Goal: Task Accomplishment & Management: Manage account settings

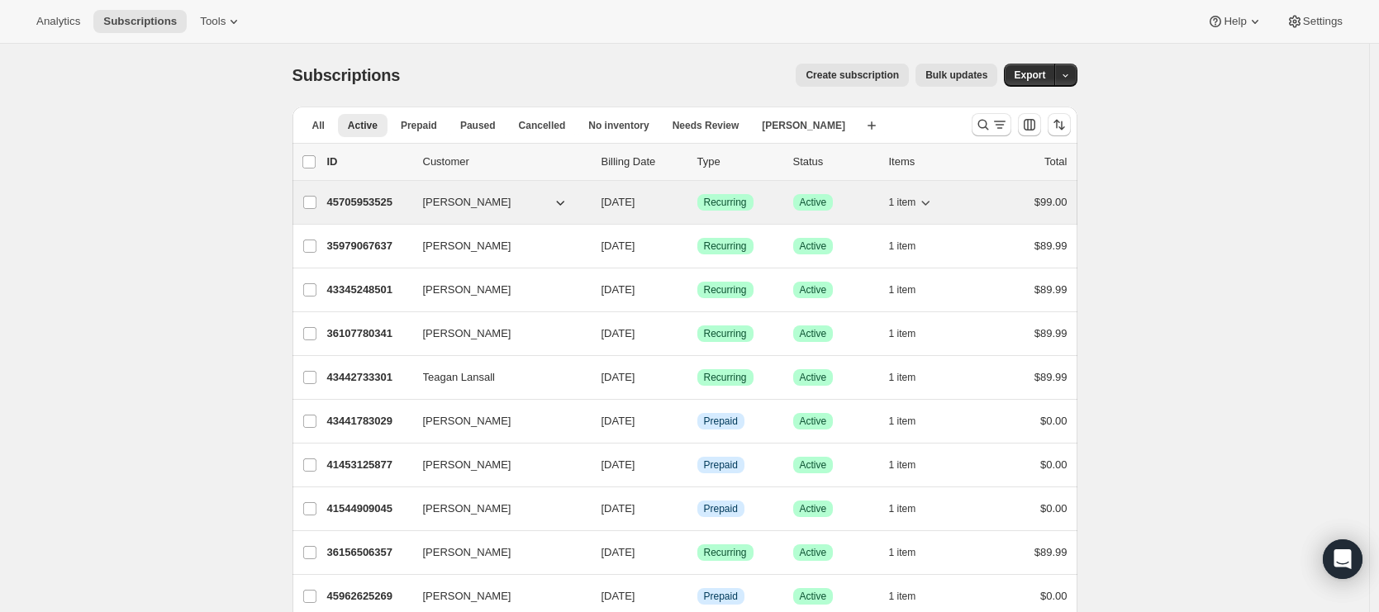
click at [389, 196] on p "45705953525" at bounding box center [368, 202] width 83 height 17
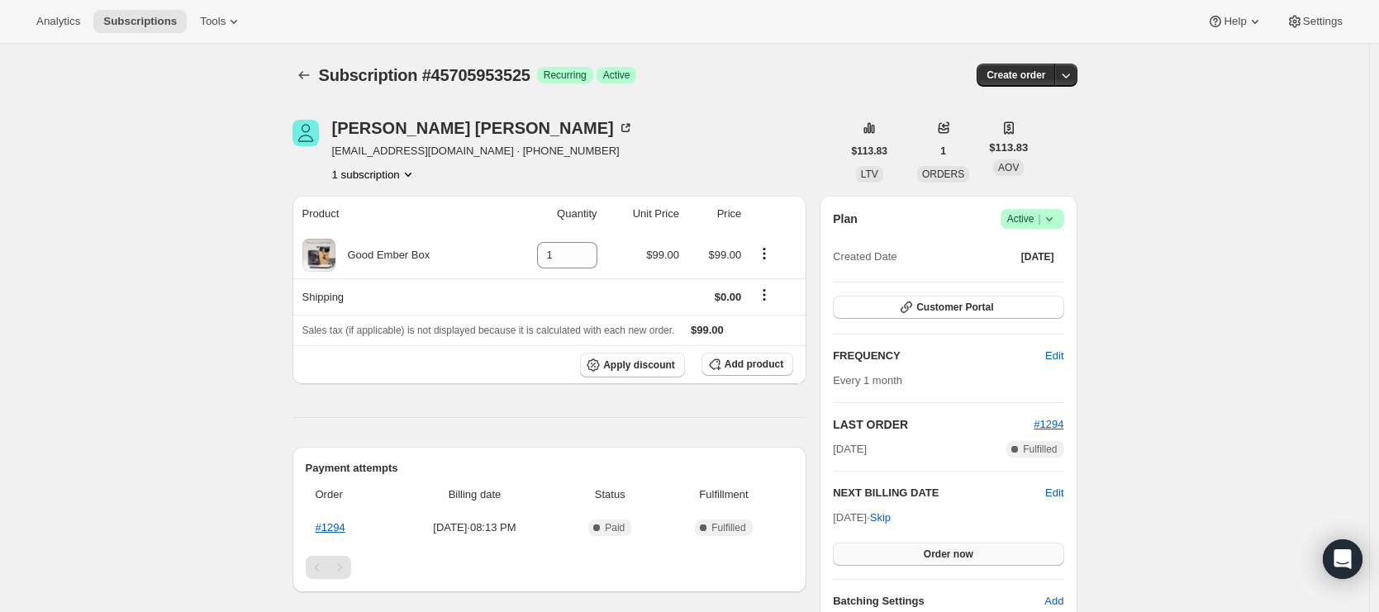
click at [954, 553] on span "Order now" at bounding box center [948, 554] width 50 height 13
click at [954, 553] on span "Click to confirm" at bounding box center [947, 554] width 75 height 13
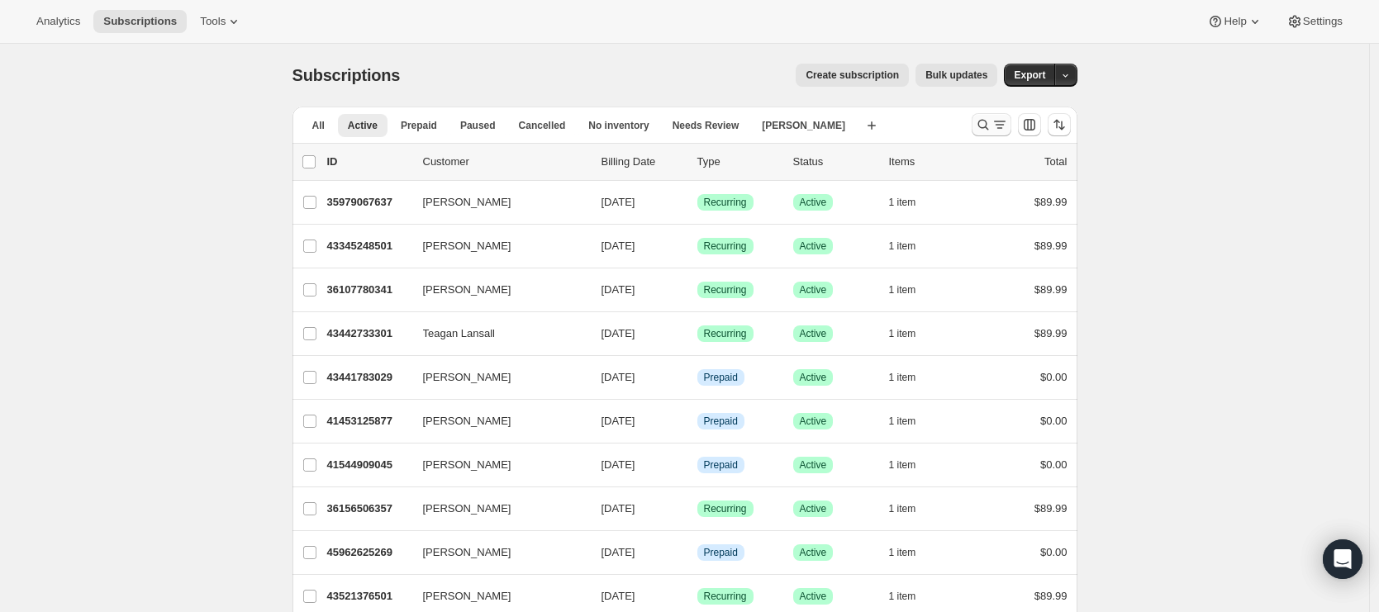
click at [989, 132] on icon "Search and filter results" at bounding box center [983, 124] width 17 height 17
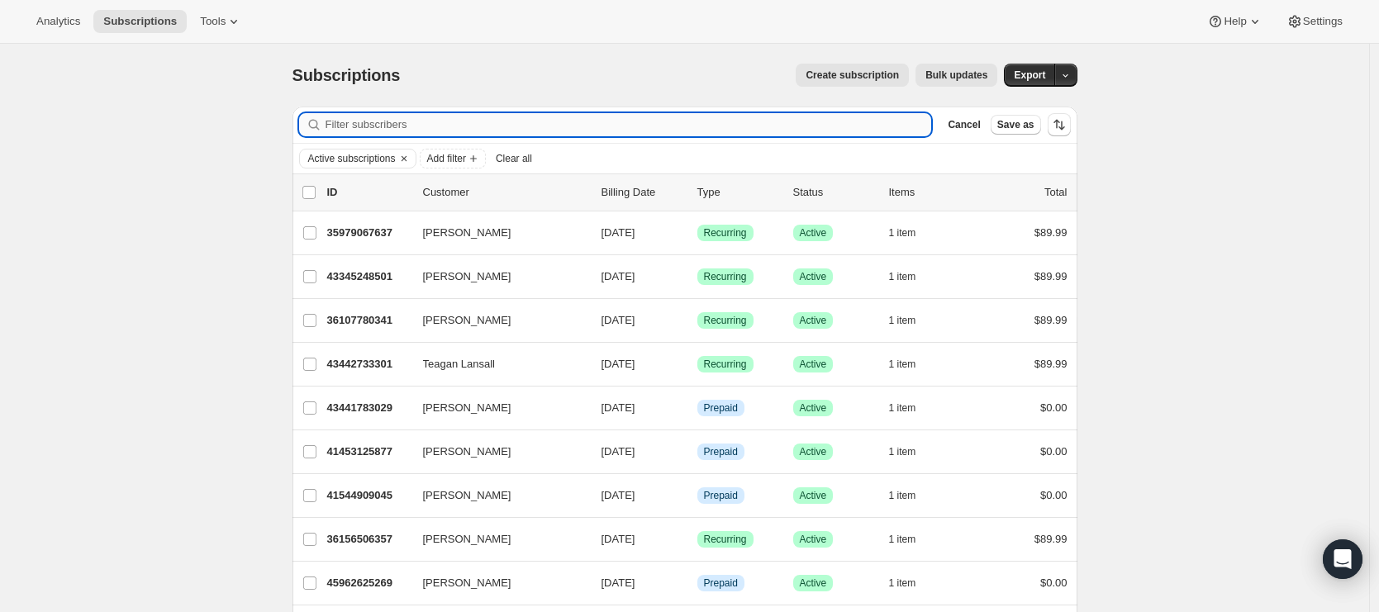
paste input "reuben@vanderkwaak.com"
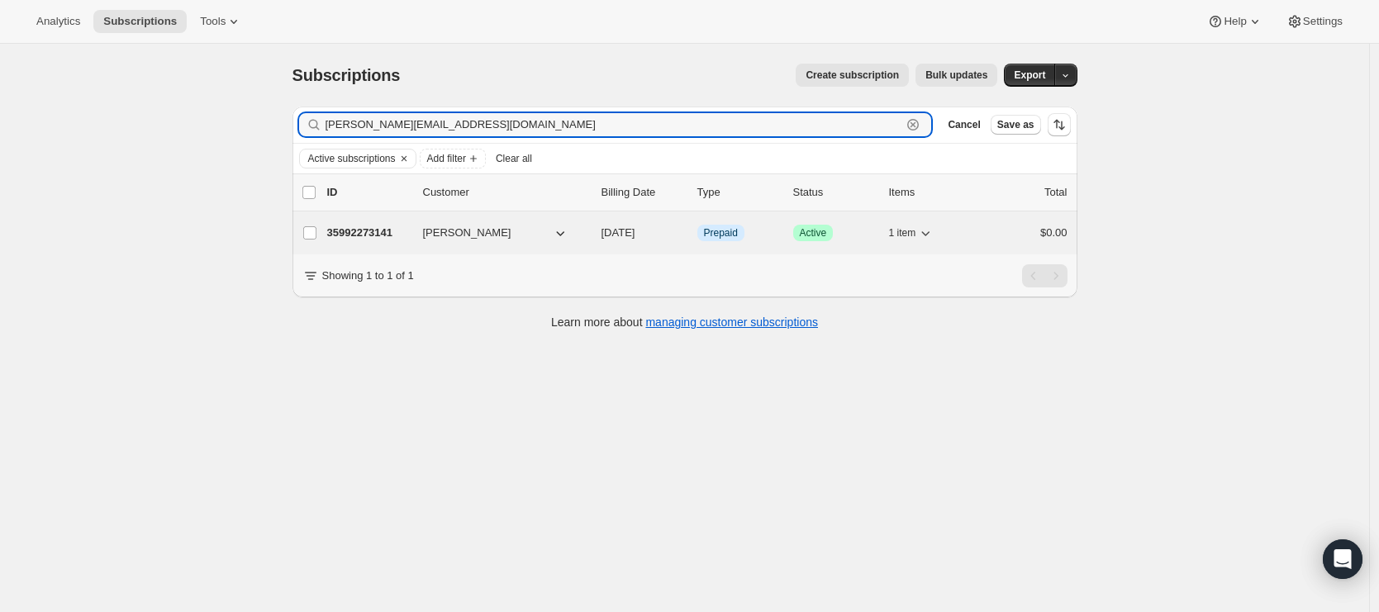
type input "reuben@vanderkwaak.com"
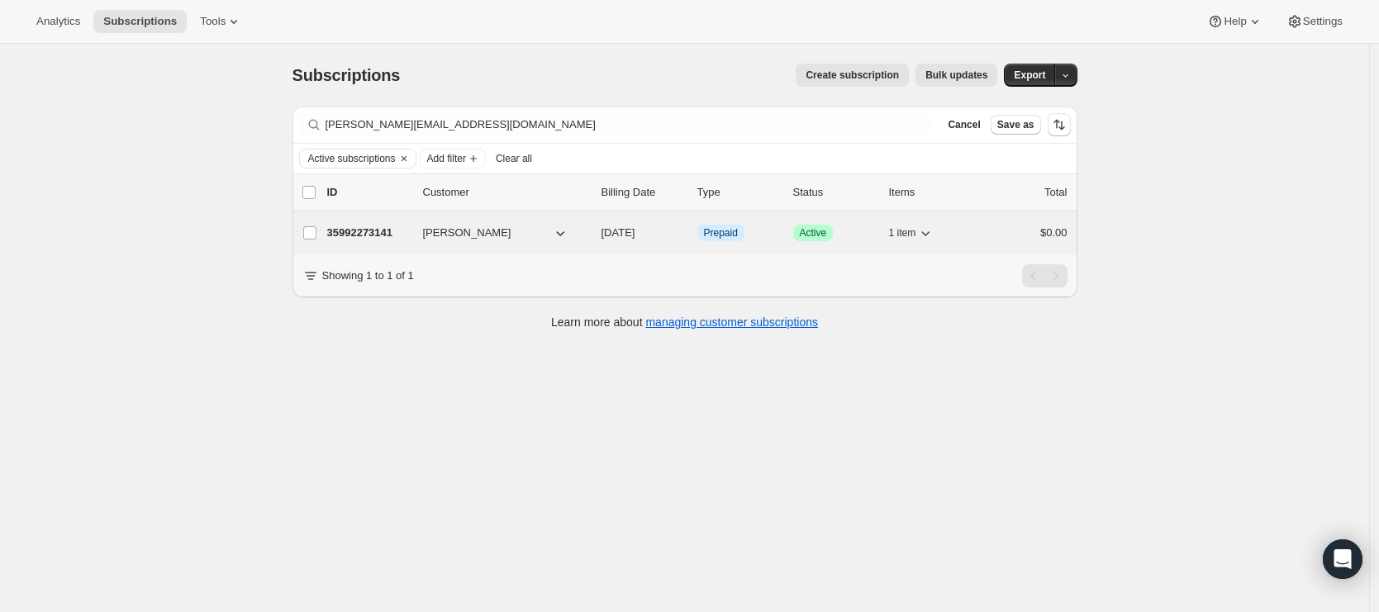
click at [382, 232] on p "35992273141" at bounding box center [368, 233] width 83 height 17
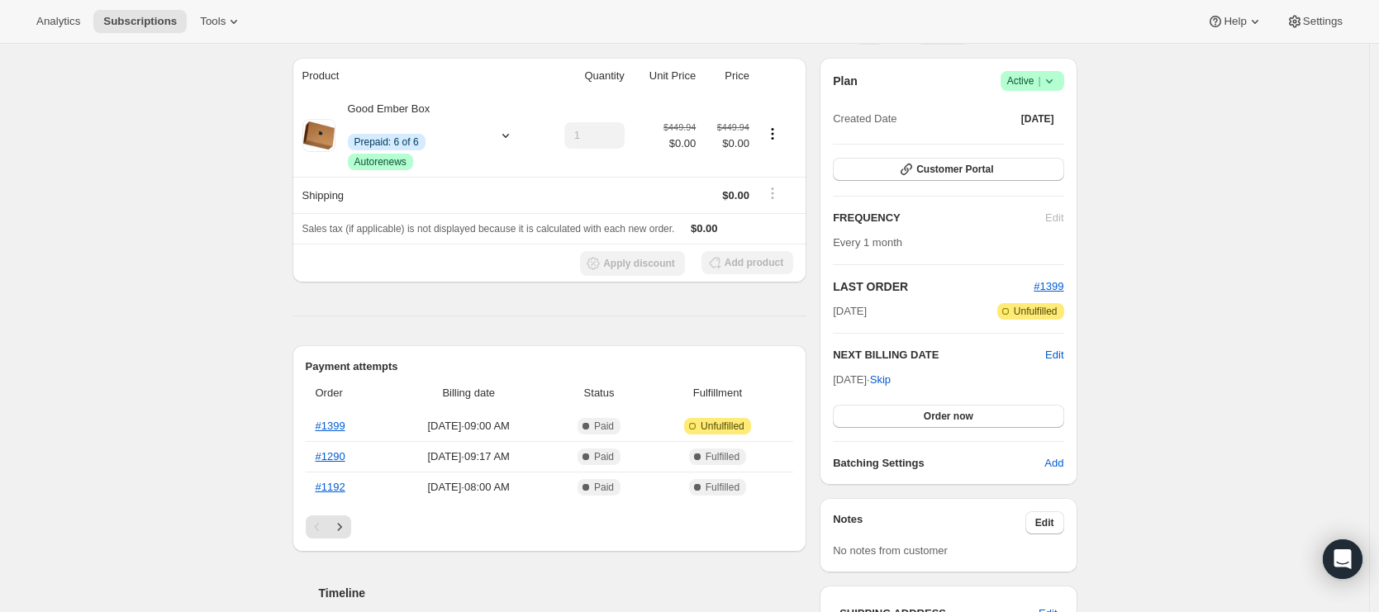
scroll to position [246, 0]
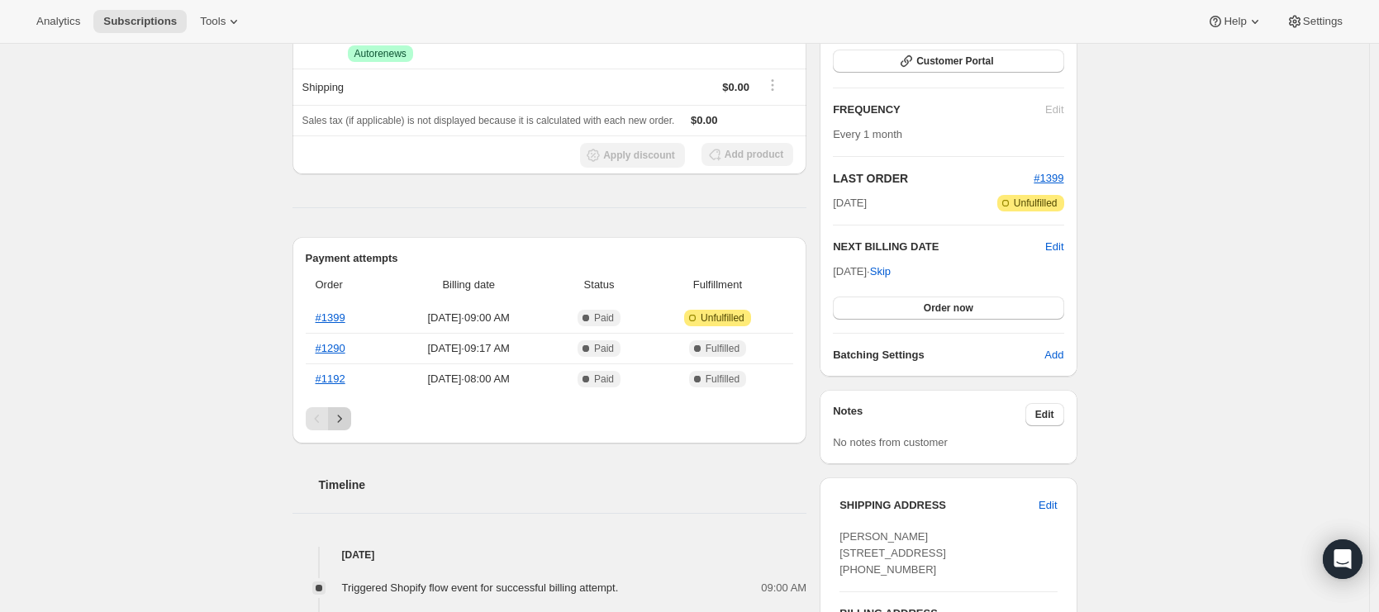
click at [348, 416] on icon "Next" at bounding box center [339, 419] width 17 height 17
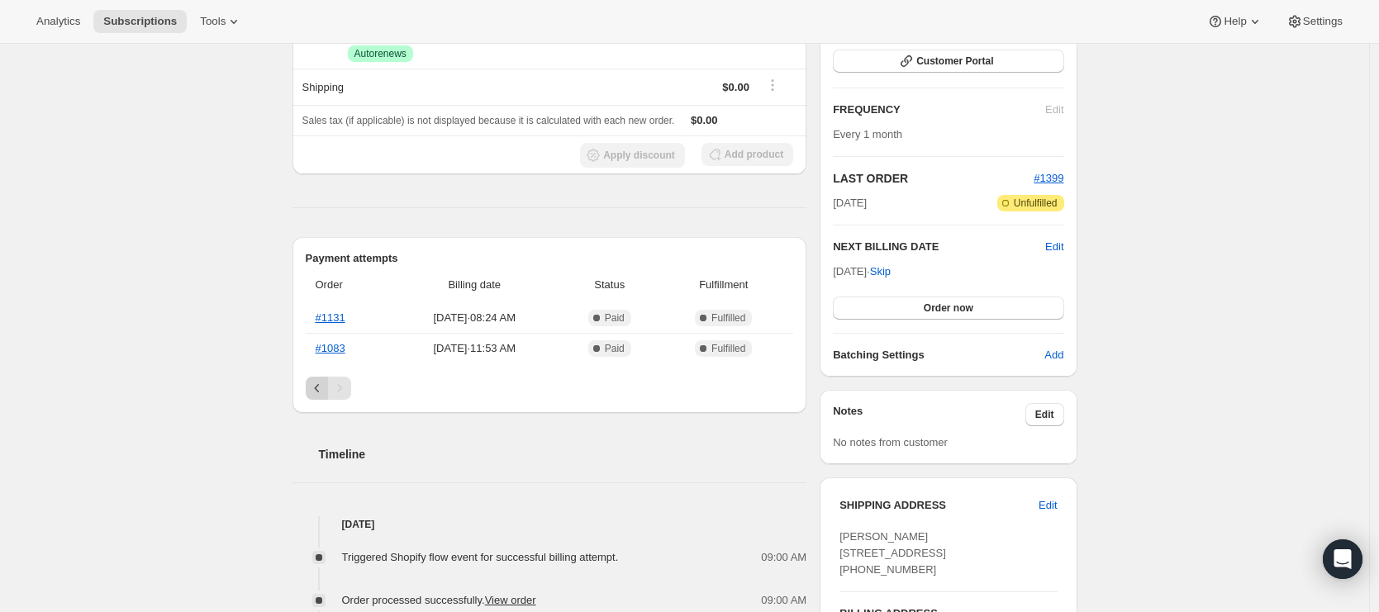
click at [317, 392] on icon "Previous" at bounding box center [317, 388] width 17 height 17
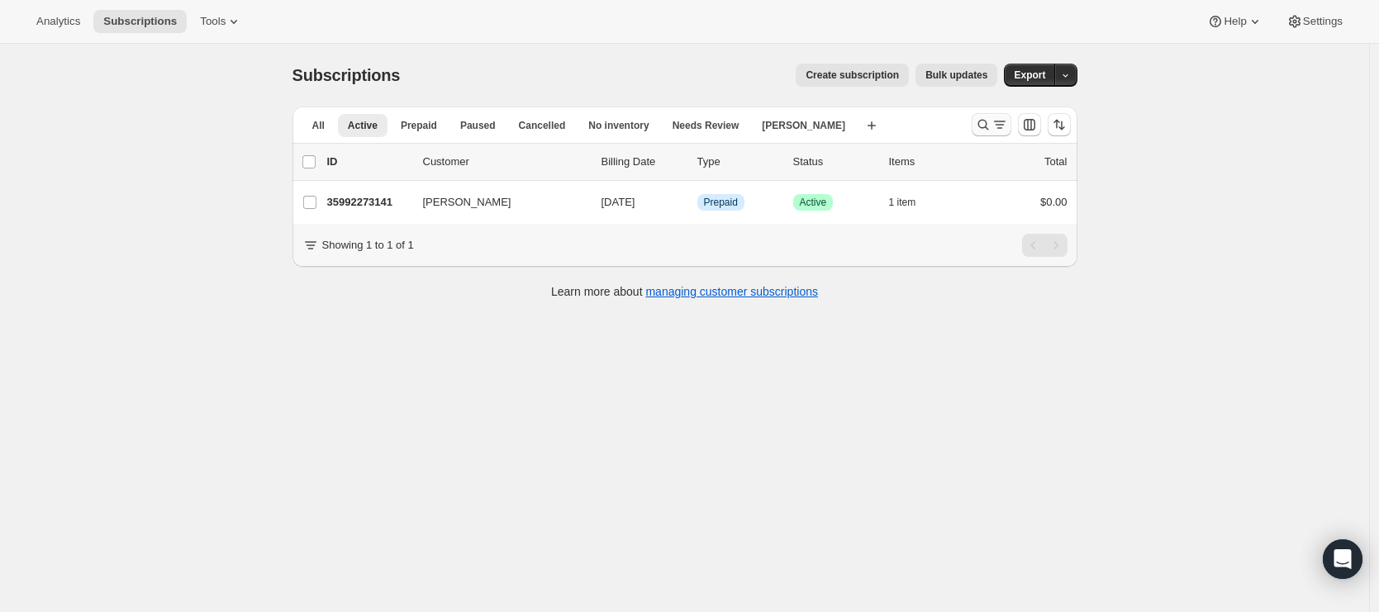
click at [988, 125] on icon "Search and filter results" at bounding box center [982, 125] width 11 height 11
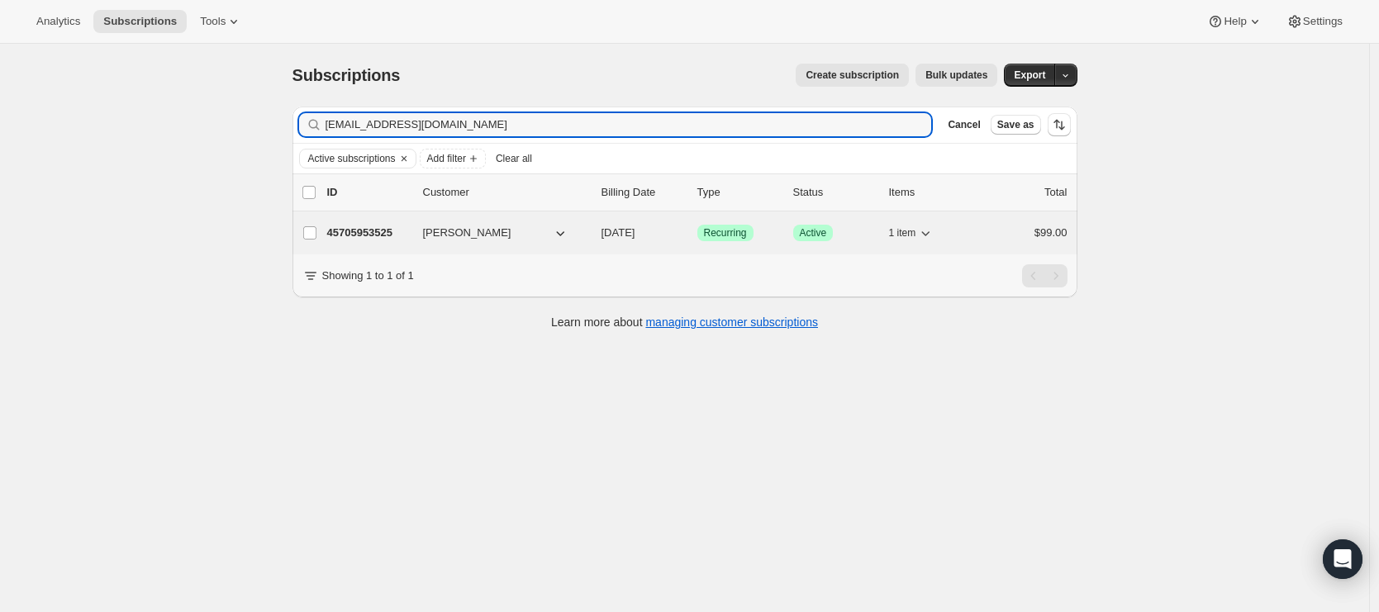
type input "[EMAIL_ADDRESS][DOMAIN_NAME]"
click at [381, 233] on p "45705953525" at bounding box center [368, 233] width 83 height 17
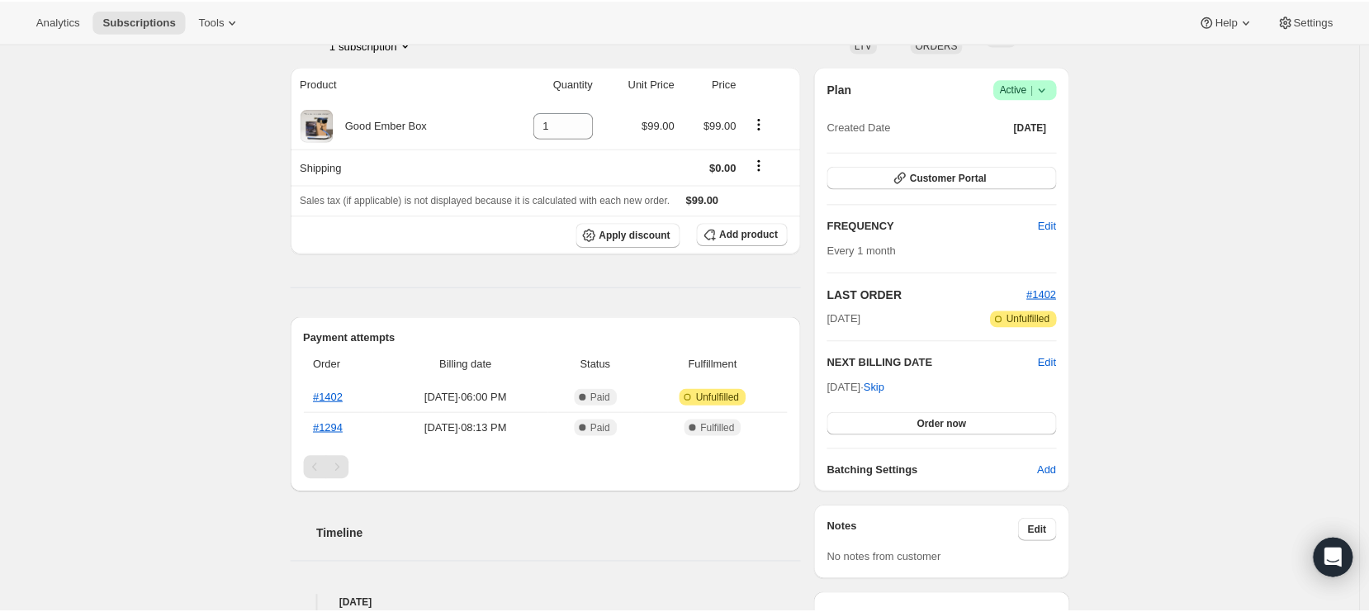
scroll to position [131, 0]
click at [207, 398] on div "Subscription #45705953525. This page is ready Subscription #45705953525 Success…" at bounding box center [684, 472] width 1369 height 1118
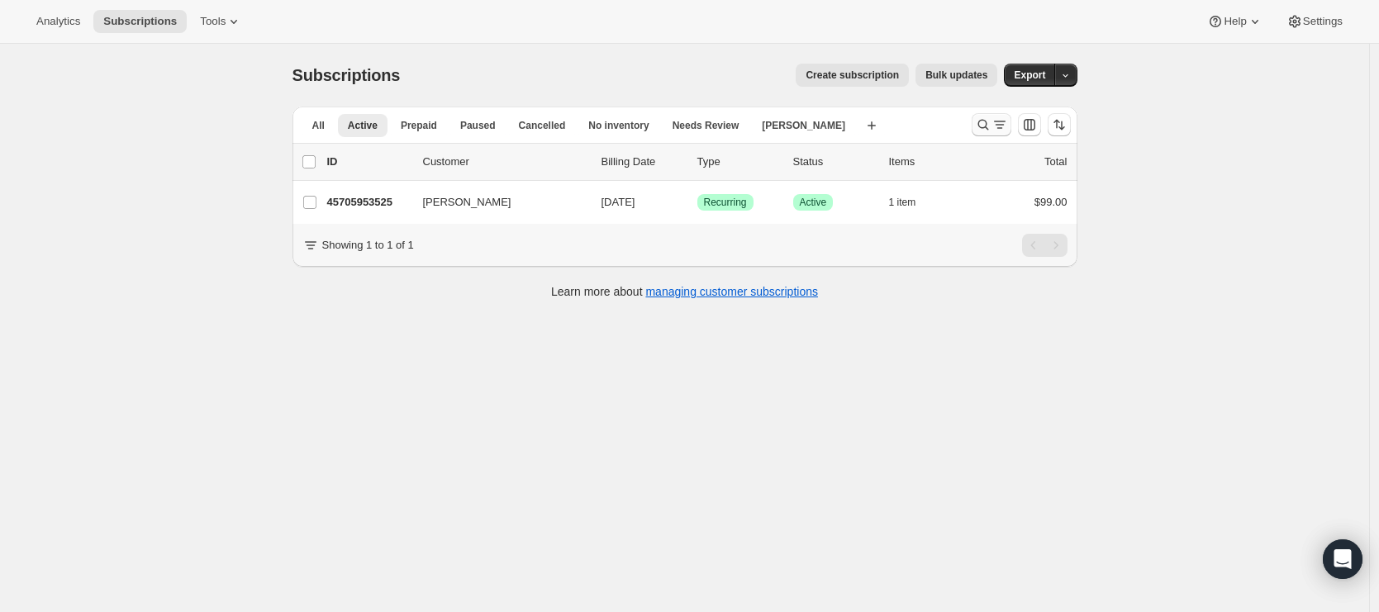
click at [984, 124] on icon "Search and filter results" at bounding box center [983, 124] width 17 height 17
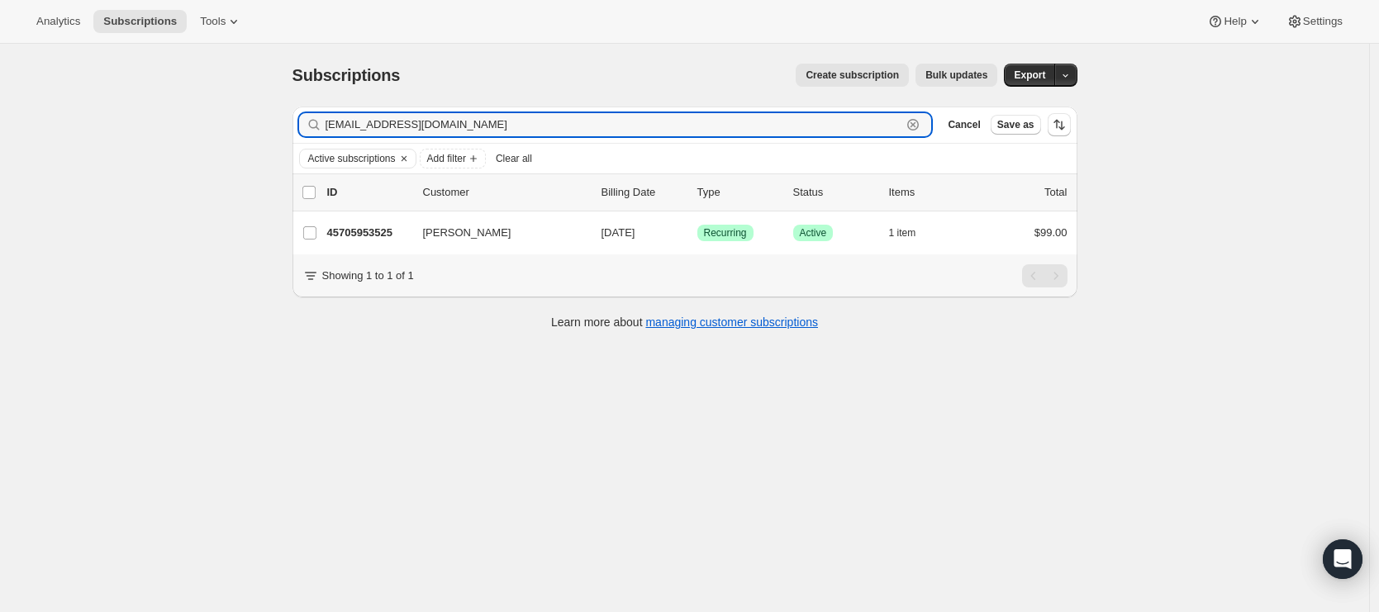
click at [916, 122] on icon "button" at bounding box center [912, 124] width 17 height 17
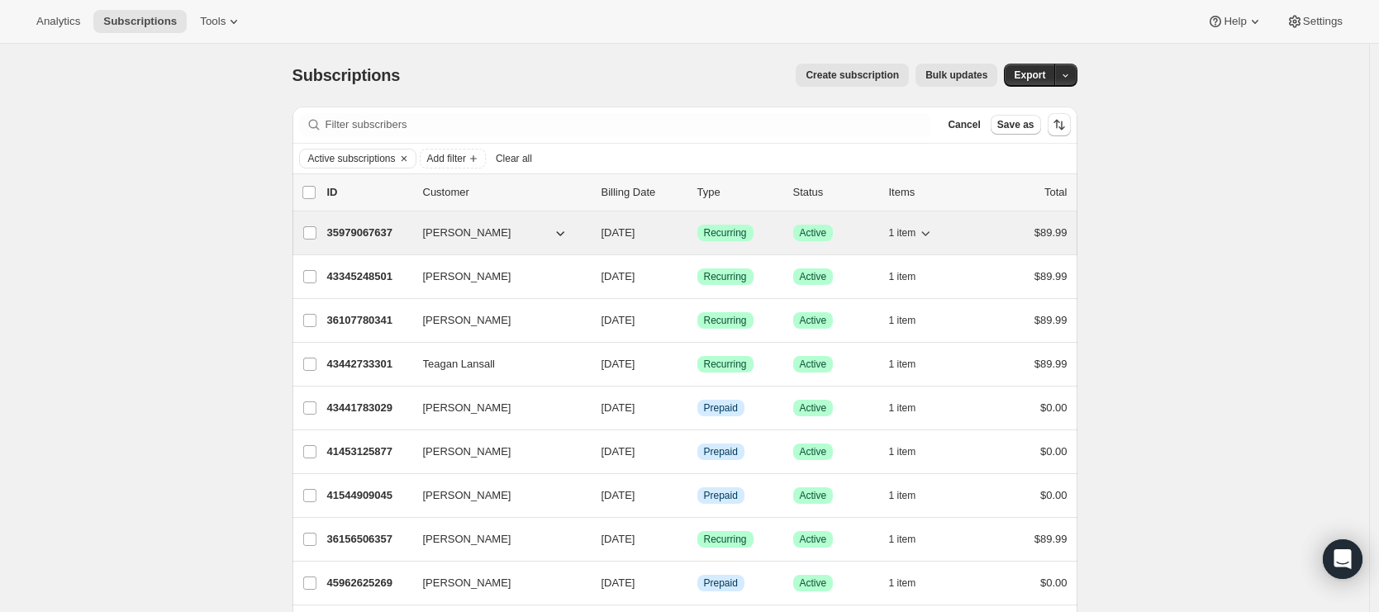
click at [383, 230] on p "35979067637" at bounding box center [368, 233] width 83 height 17
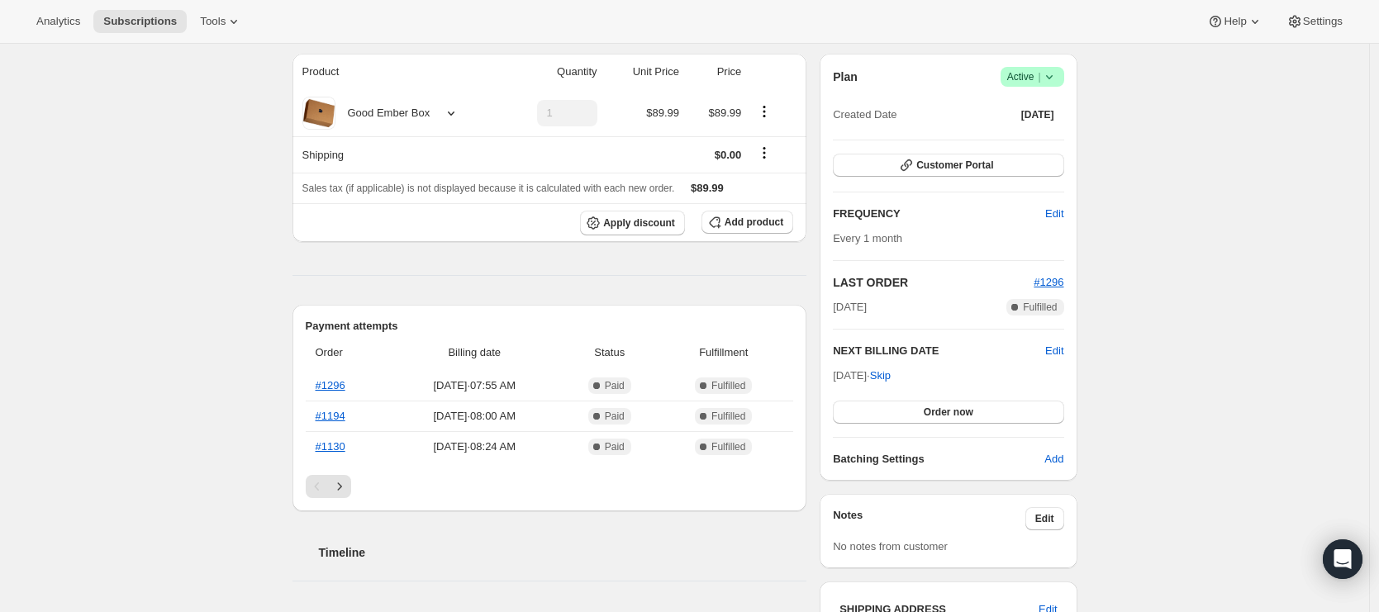
scroll to position [147, 0]
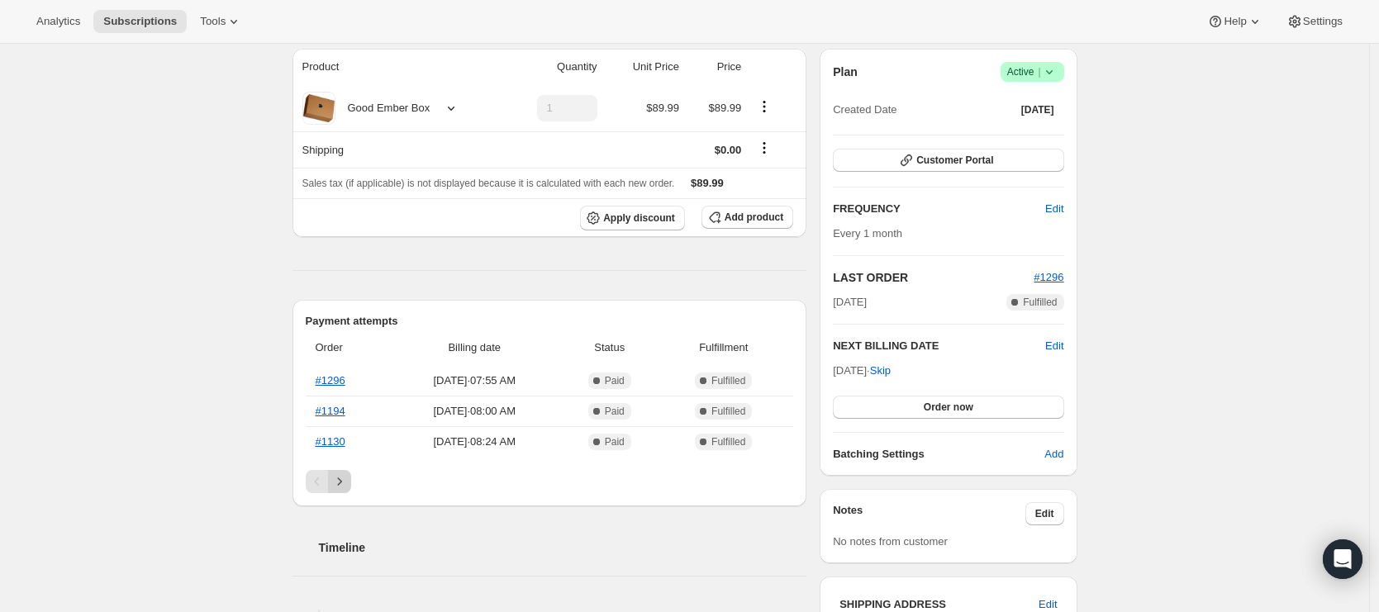
click at [340, 478] on icon "Next" at bounding box center [339, 481] width 17 height 17
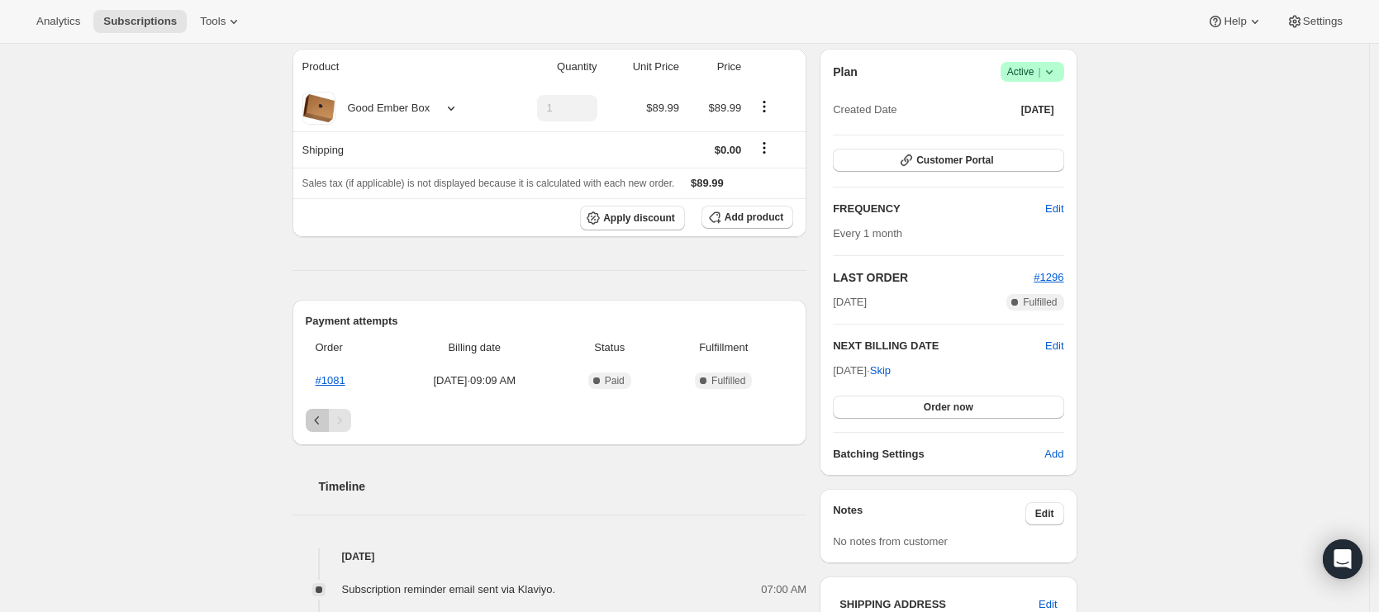
click at [319, 414] on icon "Previous" at bounding box center [317, 420] width 17 height 17
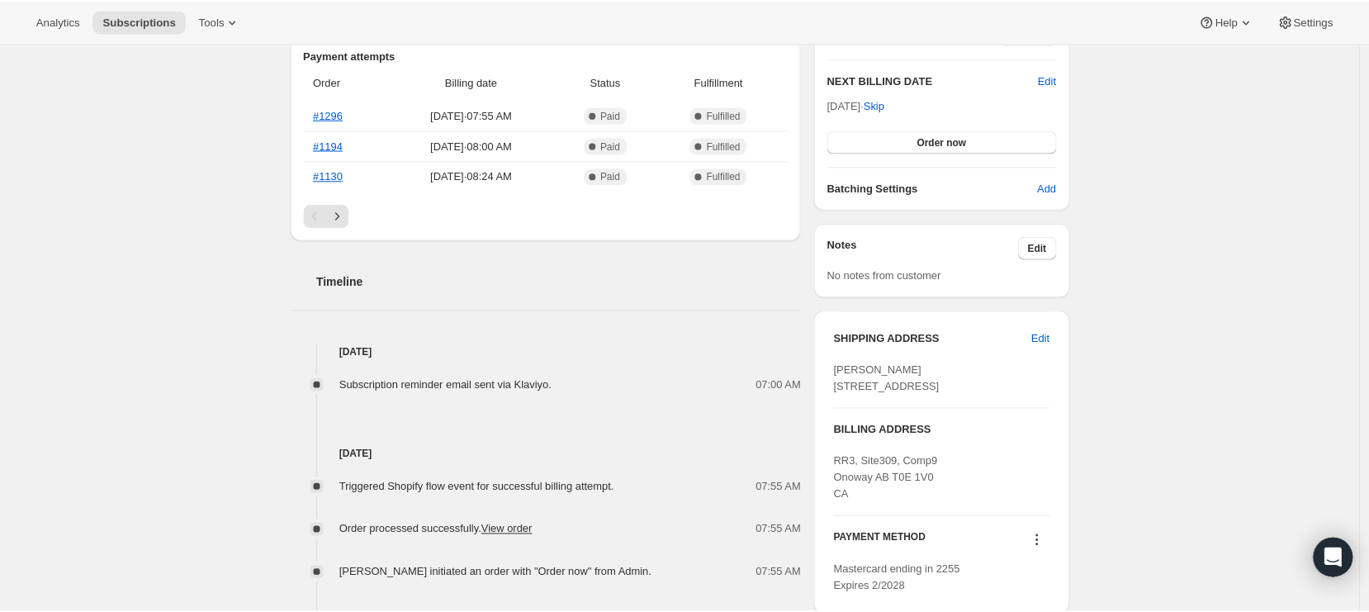
scroll to position [0, 0]
